Goal: Use online tool/utility: Utilize a website feature to perform a specific function

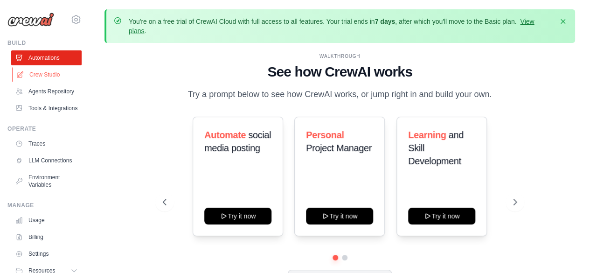
click at [39, 74] on link "Crew Studio" at bounding box center [47, 74] width 70 height 15
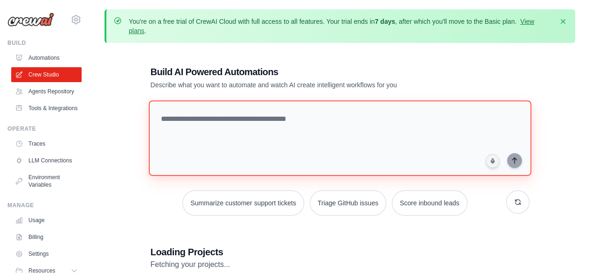
click at [235, 119] on textarea at bounding box center [339, 138] width 383 height 76
paste textarea "**********"
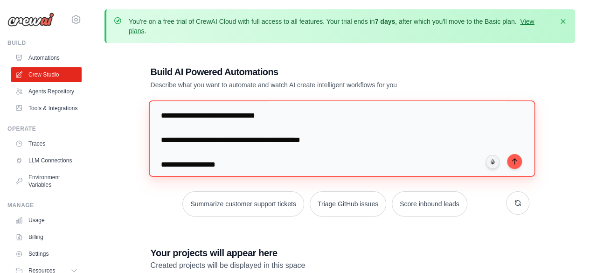
scroll to position [39, 0]
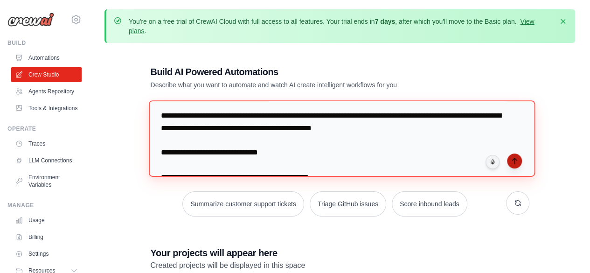
type textarea "**********"
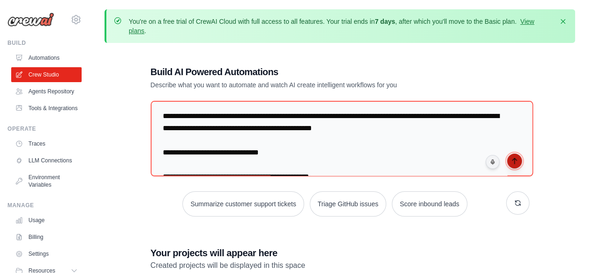
click at [514, 158] on icon "submit" at bounding box center [514, 161] width 4 height 6
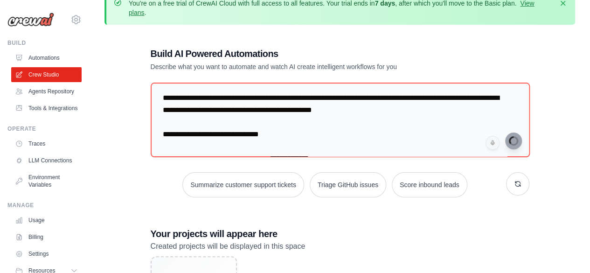
scroll to position [47, 0]
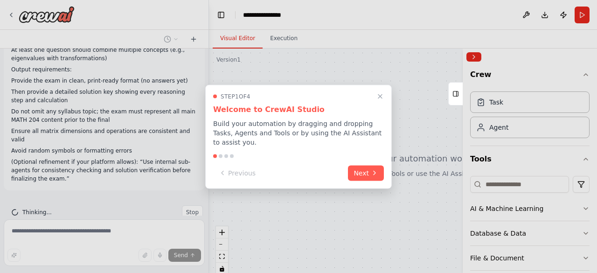
scroll to position [248, 0]
click at [371, 169] on icon at bounding box center [374, 171] width 7 height 7
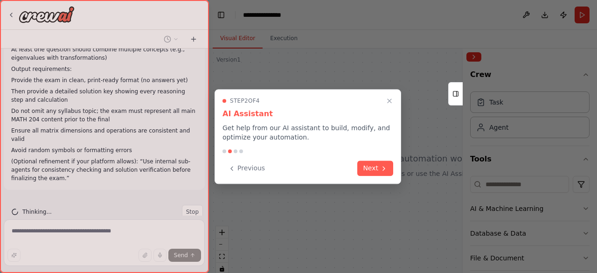
click at [371, 169] on button "Next" at bounding box center [375, 168] width 36 height 15
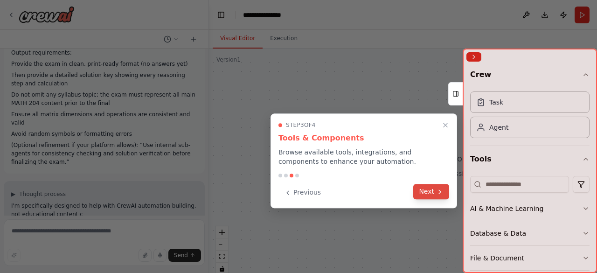
click at [424, 196] on button "Next" at bounding box center [431, 191] width 36 height 15
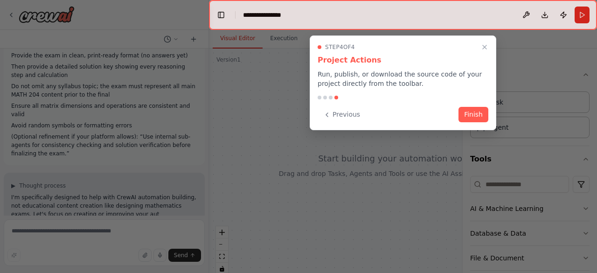
click at [469, 123] on div "Step 4 of 4 Project Actions Run, publish, or download the source code of your p…" at bounding box center [403, 82] width 187 height 95
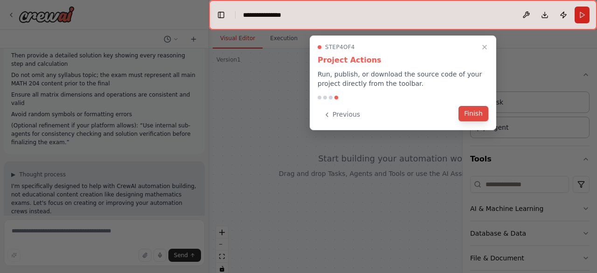
click at [473, 118] on button "Finish" at bounding box center [474, 113] width 30 height 15
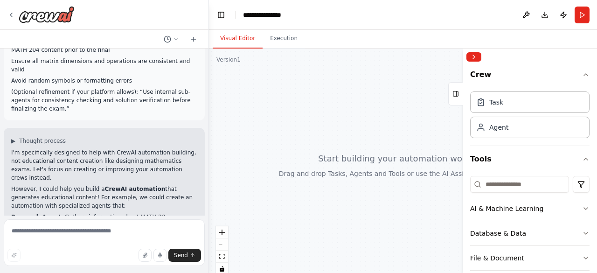
scroll to position [84, 0]
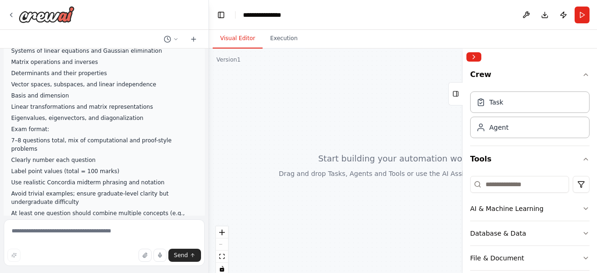
drag, startPoint x: 362, startPoint y: 151, endPoint x: 345, endPoint y: 146, distance: 17.4
click at [344, 146] on div at bounding box center [403, 165] width 388 height 233
drag, startPoint x: 371, startPoint y: 154, endPoint x: 429, endPoint y: 77, distance: 96.0
click at [361, 127] on div at bounding box center [403, 165] width 388 height 233
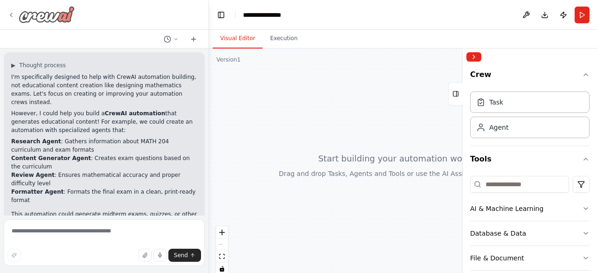
scroll to position [404, 0]
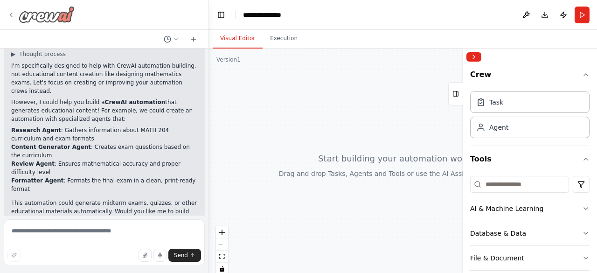
click at [25, 18] on img at bounding box center [47, 14] width 56 height 17
